Goal: Check status: Check status

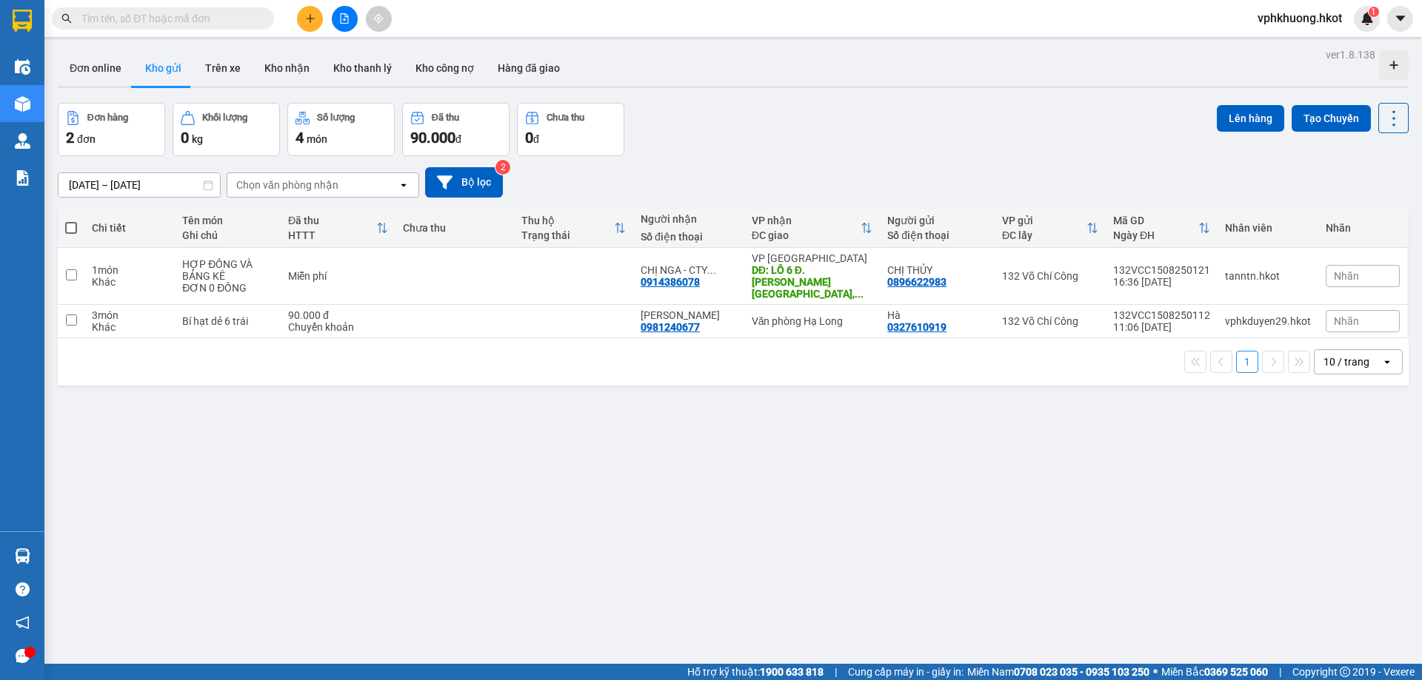
click at [257, 4] on div "Kết quả tìm kiếm ( 0 ) Bộ lọc No Data vphkhuong.hkot 1" at bounding box center [711, 18] width 1422 height 37
click at [256, 9] on span at bounding box center [163, 18] width 222 height 22
click at [247, 15] on input "text" at bounding box center [168, 18] width 175 height 16
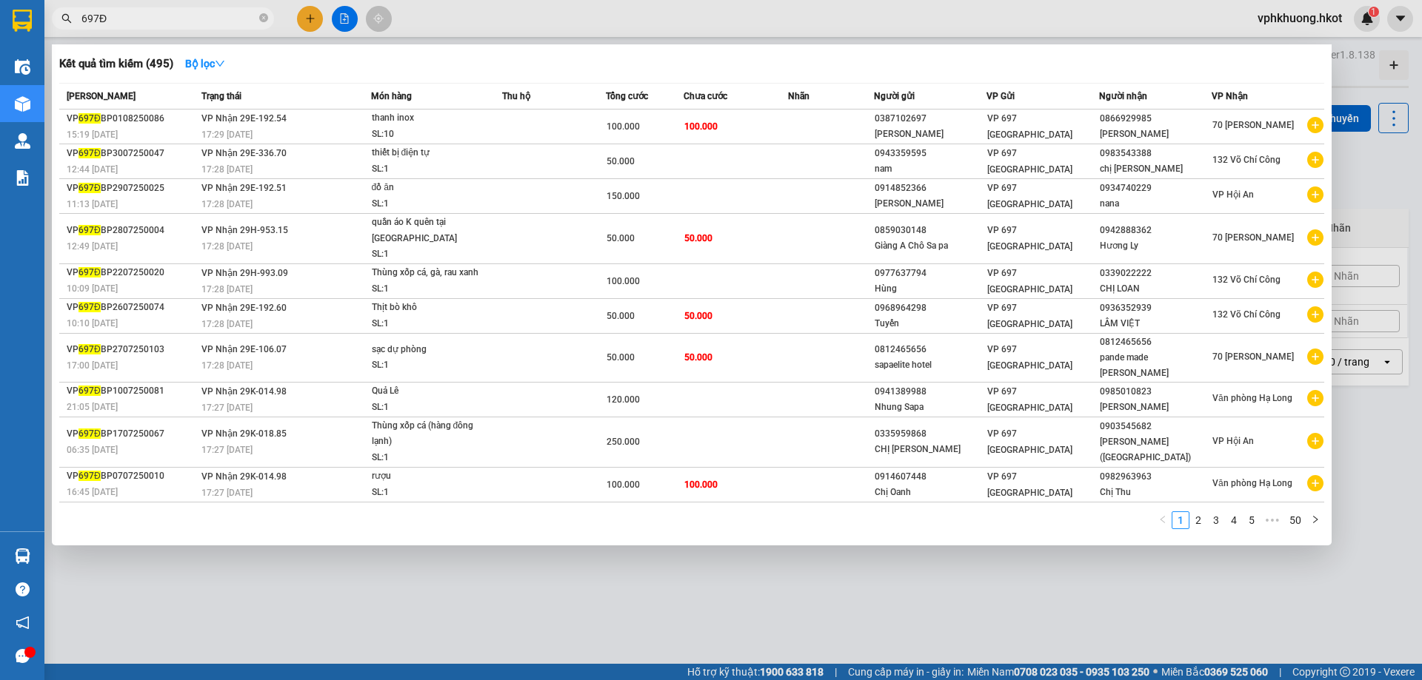
click at [1104, 615] on div at bounding box center [711, 340] width 1422 height 680
click at [178, 18] on input "697Đ" at bounding box center [168, 18] width 175 height 16
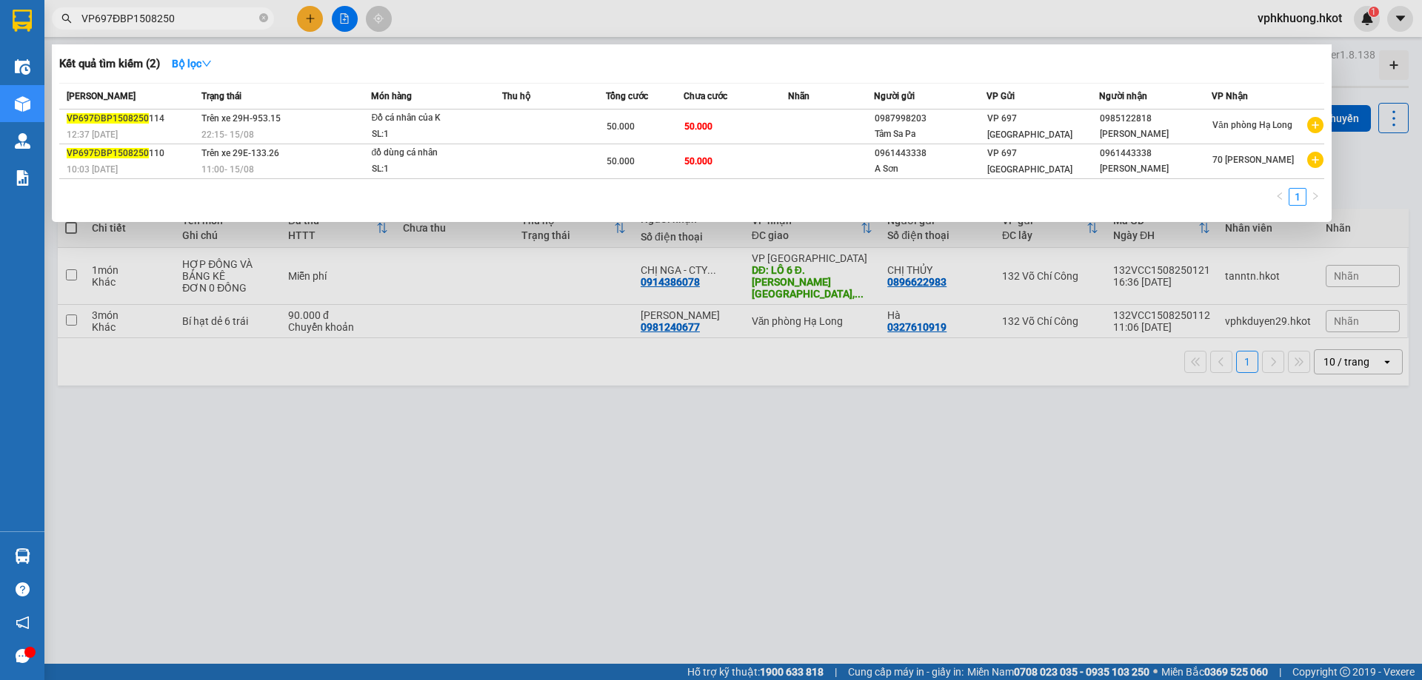
type input "VP697ĐBP1508250"
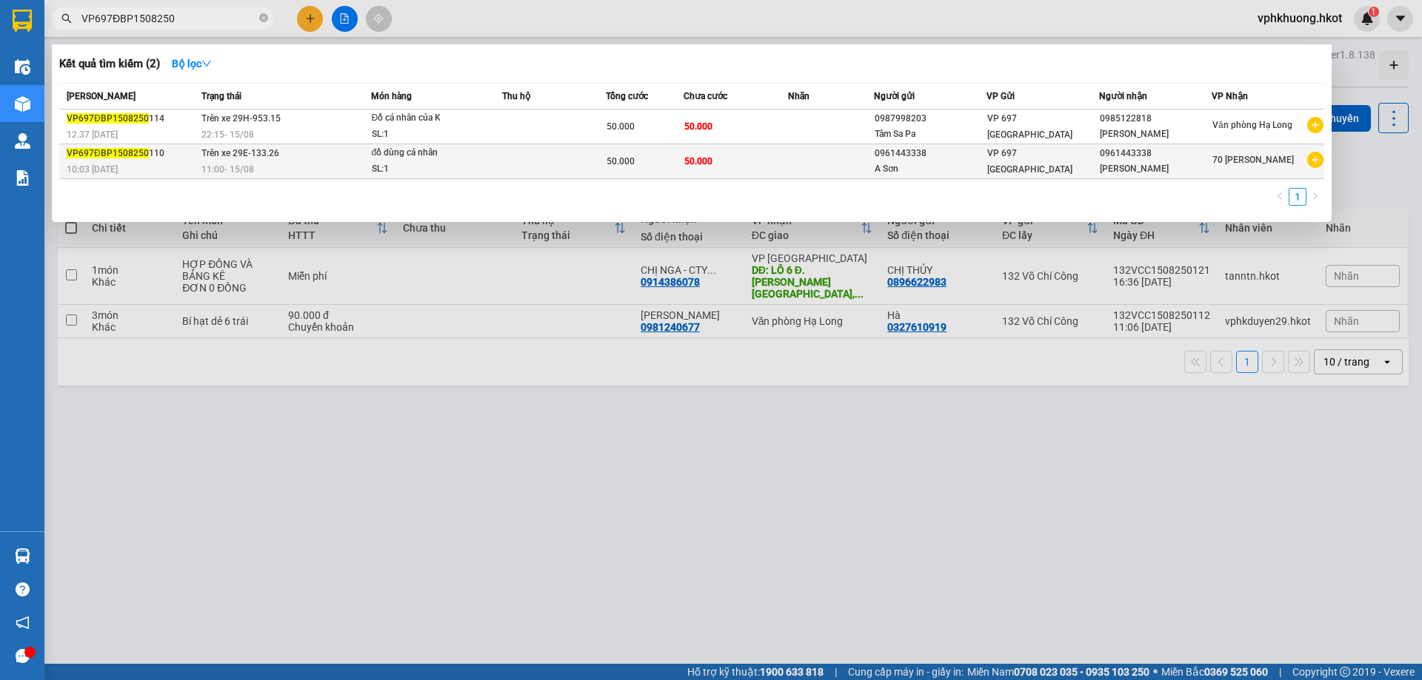
click at [561, 169] on td at bounding box center [554, 161] width 104 height 35
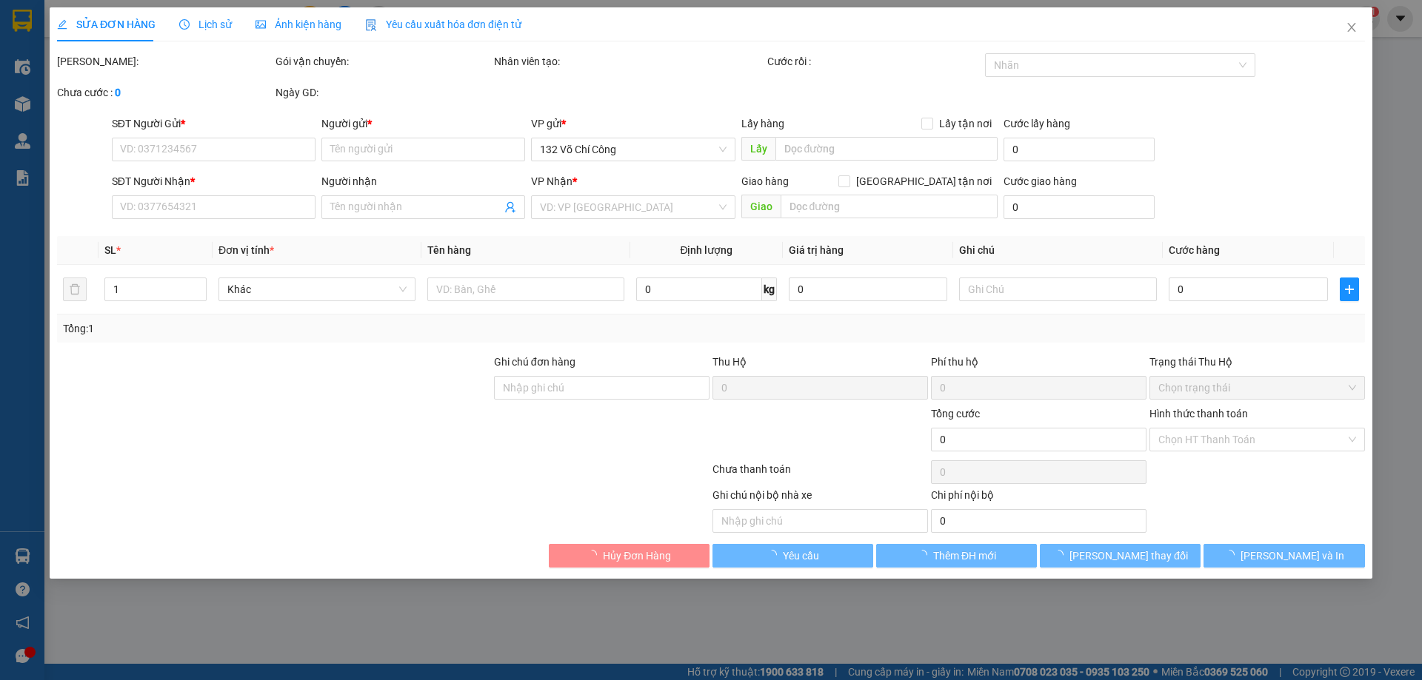
type input "0961443338"
type input "A Sơn"
type input "0961443338"
type input "[PERSON_NAME]"
type input "50.000"
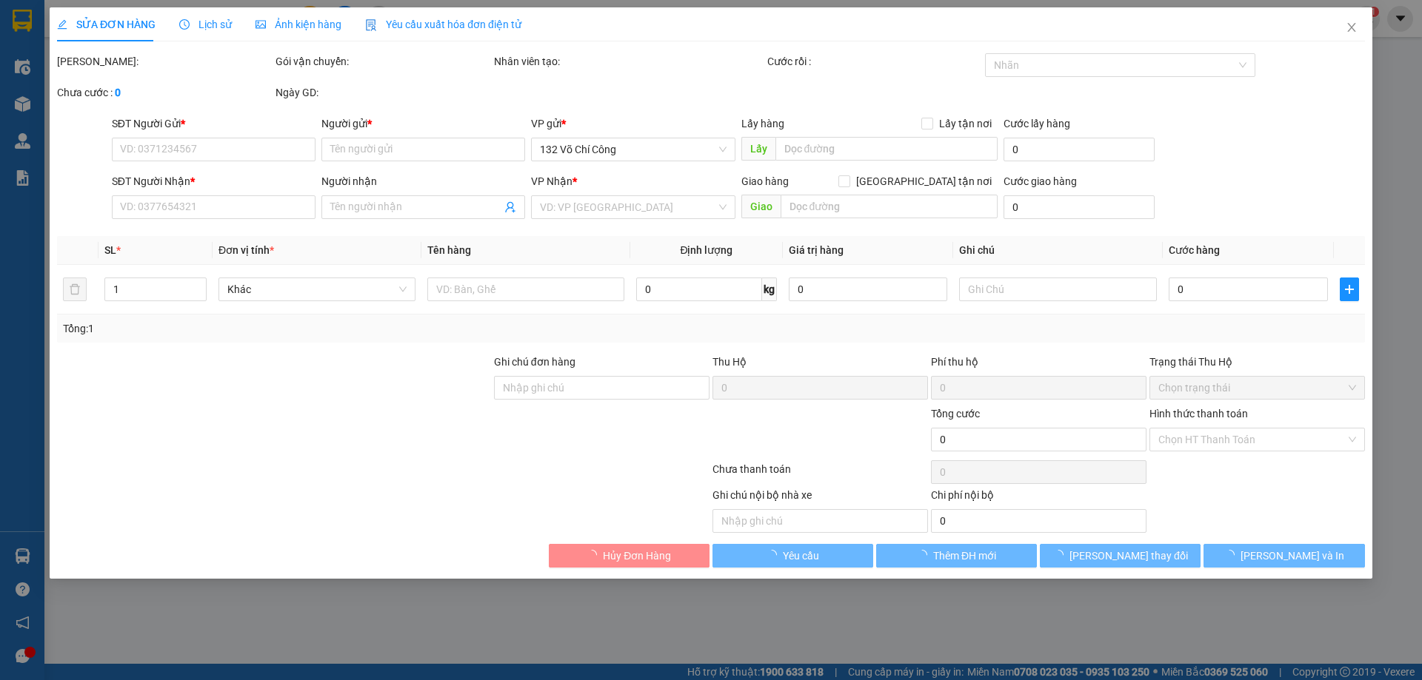
type input "50.000"
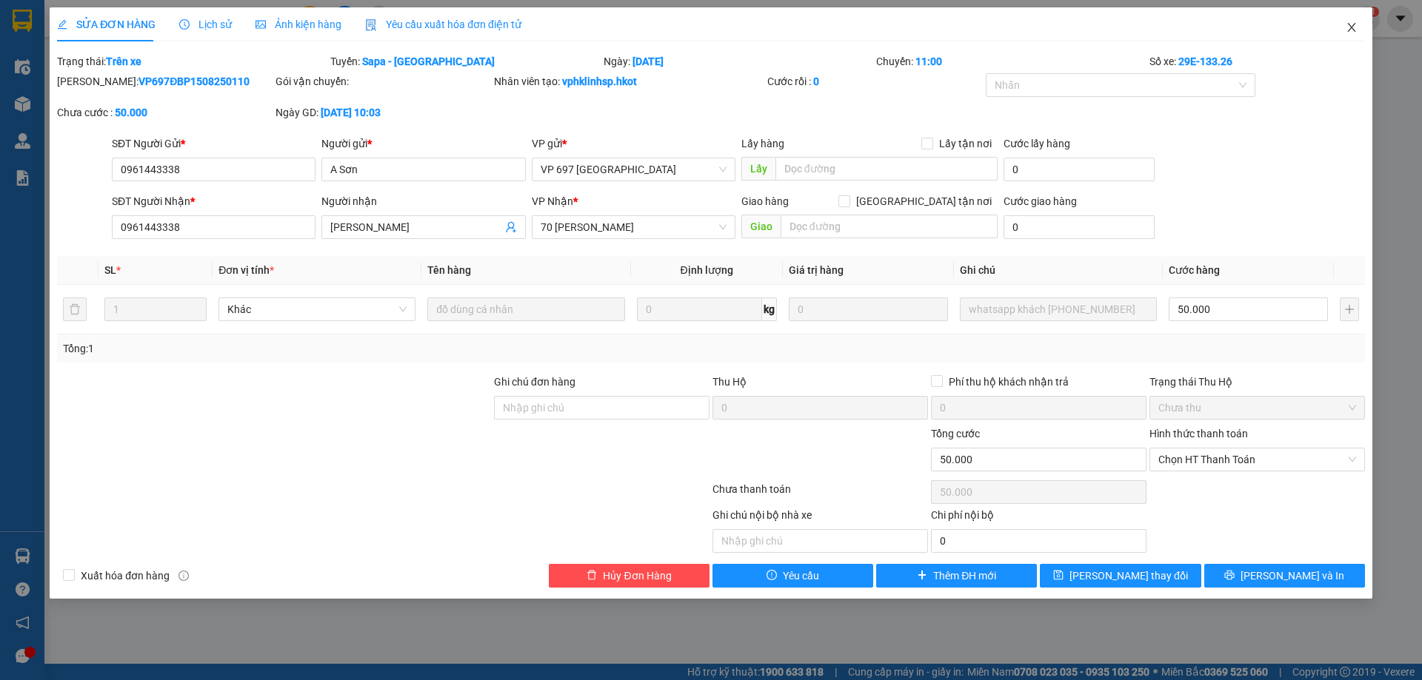
click at [1357, 33] on span "Close" at bounding box center [1351, 27] width 41 height 41
